Goal: Use online tool/utility: Use online tool/utility

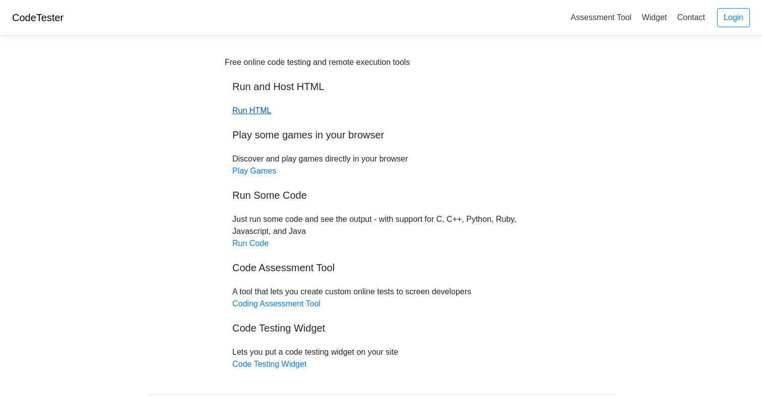
click at [253, 111] on link "Run HTML" at bounding box center [251, 110] width 39 height 9
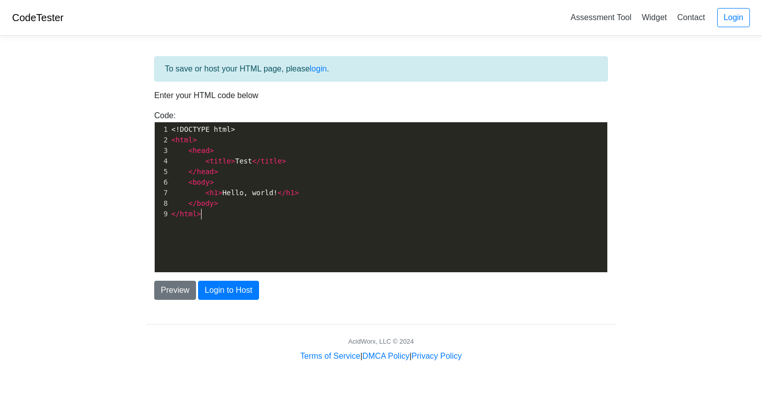
scroll to position [4, 0]
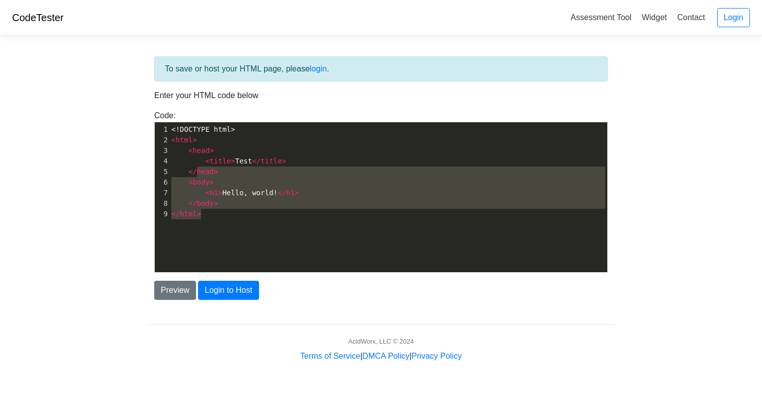
type textarea "<!DOCTYPE html> <html> <head> <title>Test</title> </head> <body> <h1>Hello, wor…"
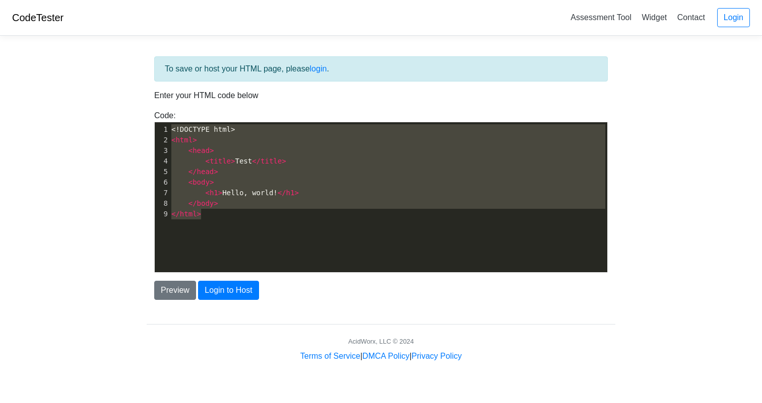
drag, startPoint x: 217, startPoint y: 214, endPoint x: 175, endPoint y: 113, distance: 109.1
click at [175, 113] on div "Code: <!DOCTYPE html> <html> <head> <title>Test</title> </head> <body> <h1>Hell…" at bounding box center [381, 191] width 468 height 163
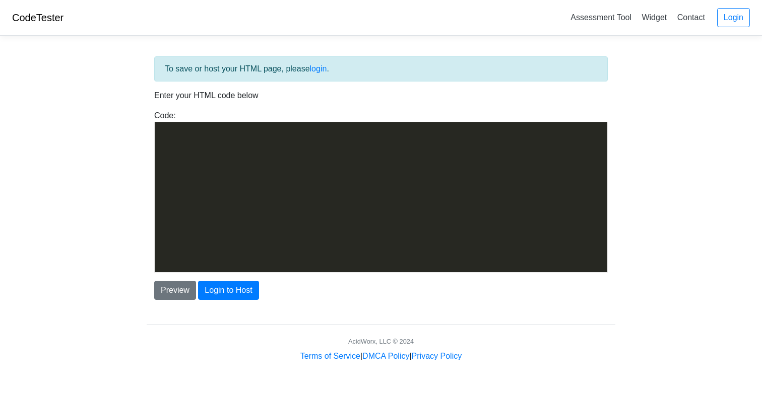
scroll to position [711, 0]
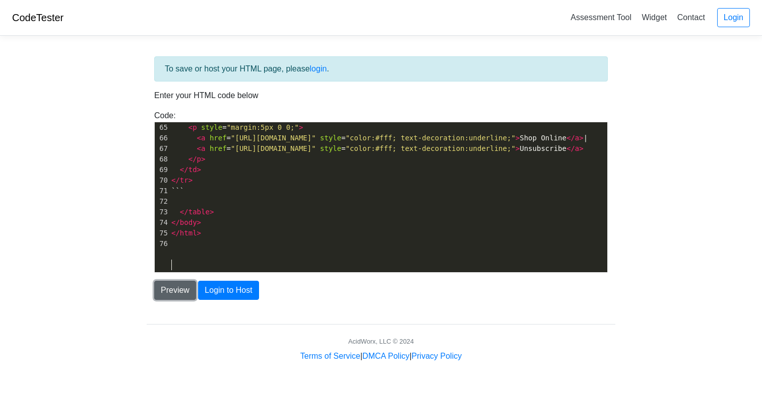
click at [181, 290] on button "Preview" at bounding box center [175, 290] width 42 height 19
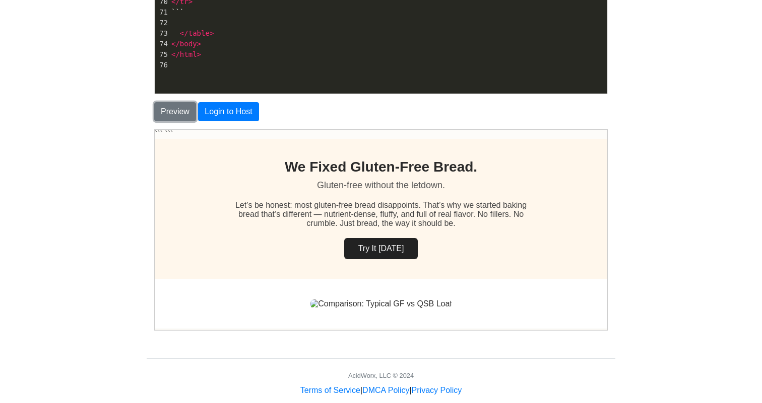
scroll to position [159, 0]
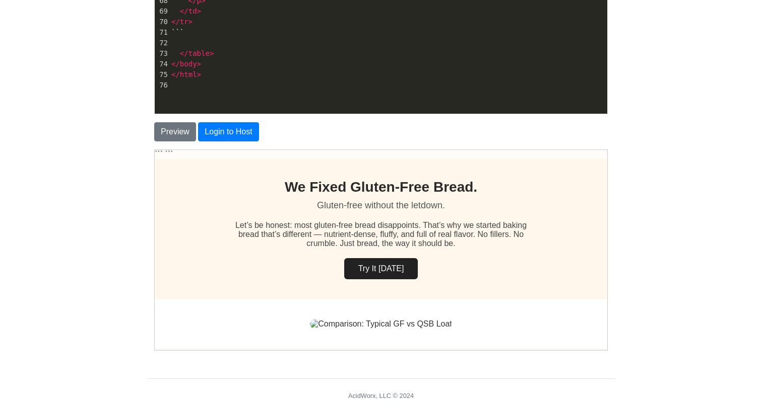
drag, startPoint x: 446, startPoint y: 249, endPoint x: 211, endPoint y: 158, distance: 252.5
click at [211, 158] on body "``` ``` We Fixed Gluten-Free Bread. Gluten-free without the letdown. Let’s be h…" at bounding box center [380, 345] width 452 height 391
